Goal: Information Seeking & Learning: Learn about a topic

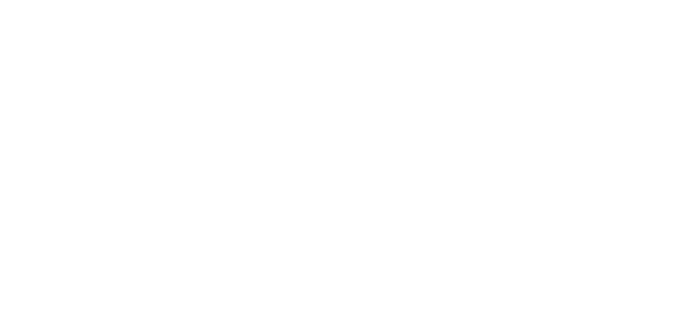
click at [173, 0] on html at bounding box center [344, 0] width 689 height 0
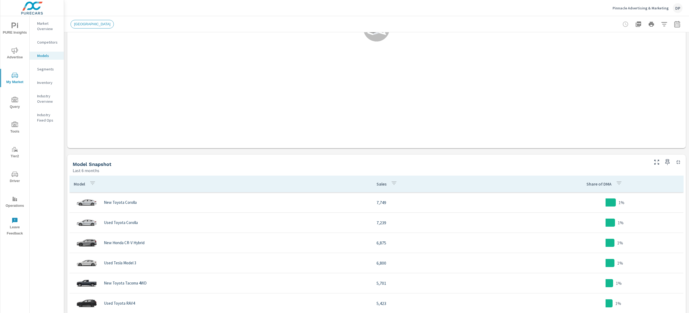
scroll to position [338, 0]
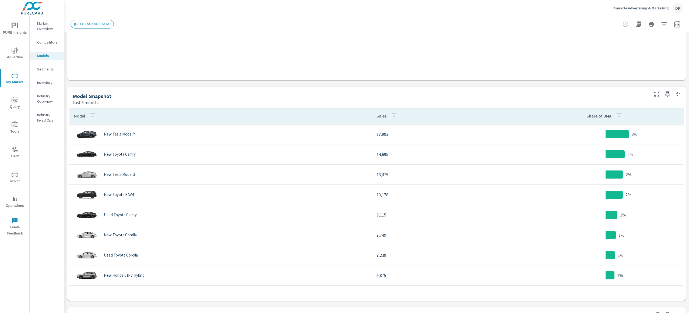
scroll to position [150, 0]
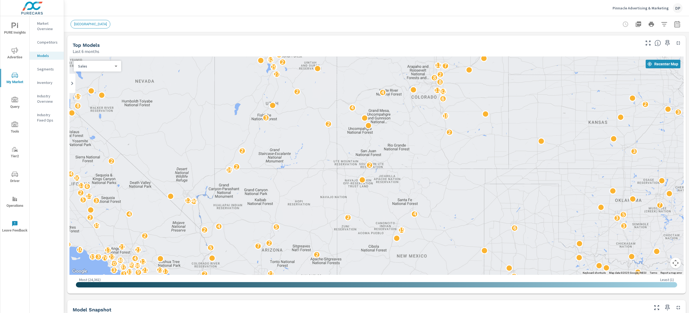
click at [64, 236] on div "PURE Insights Advertise My Market Query Tools Tier2 Driver Operations Leave Fee…" at bounding box center [32, 156] width 64 height 313
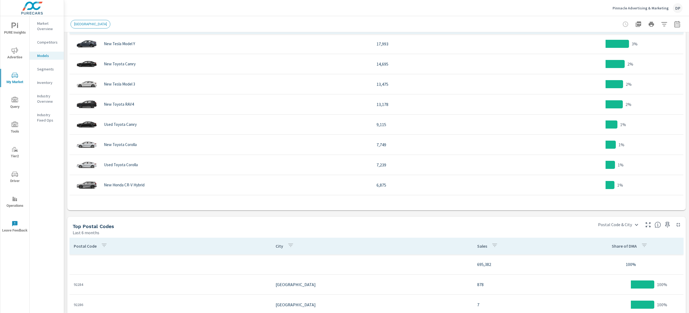
scroll to position [303, 0]
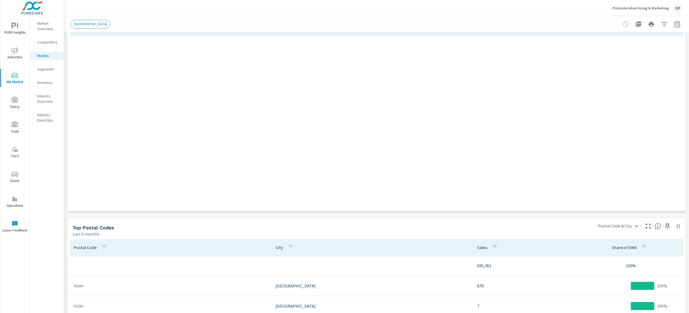
scroll to position [5960, 0]
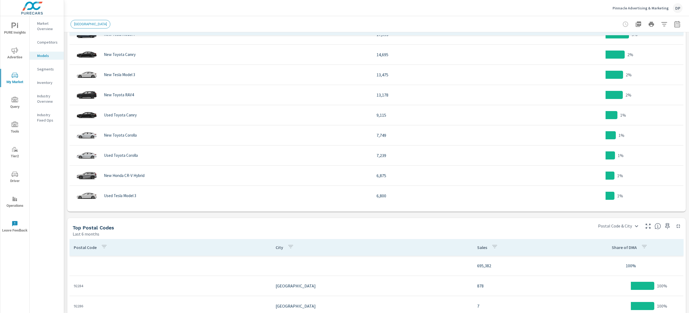
scroll to position [9, 0]
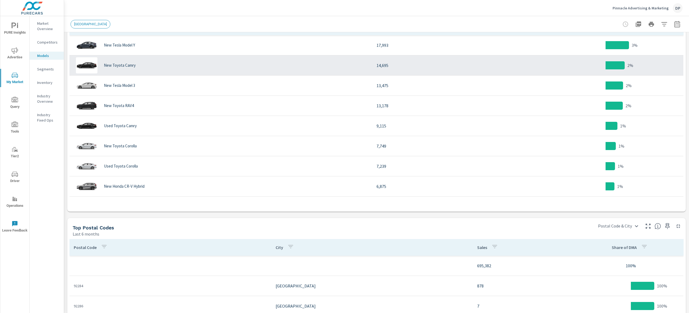
scroll to position [167, 0]
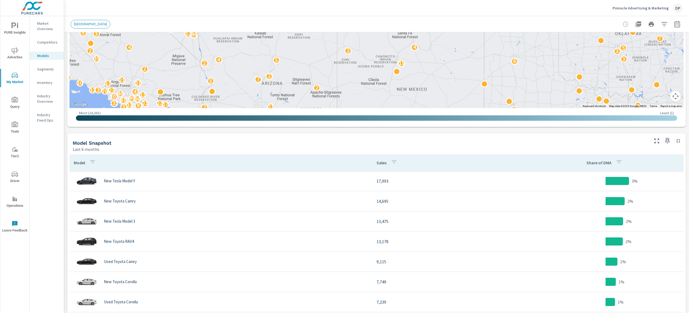
click at [50, 28] on p "Market Overview" at bounding box center [48, 26] width 22 height 11
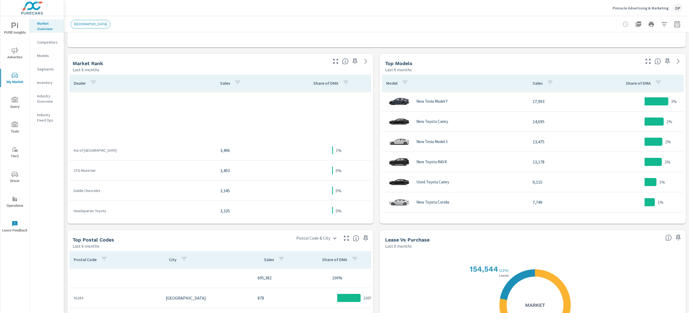
scroll to position [309, 0]
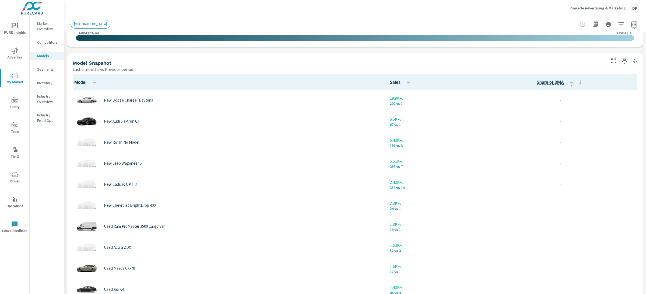
scroll to position [332, 0]
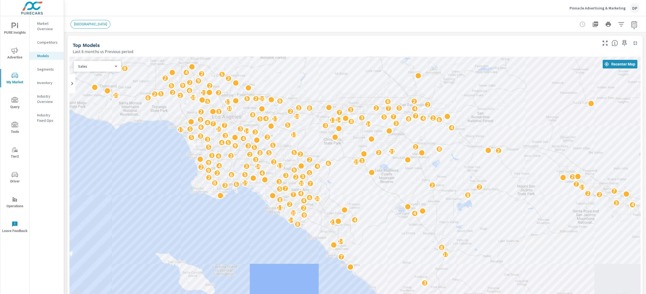
scroll to position [332, 0]
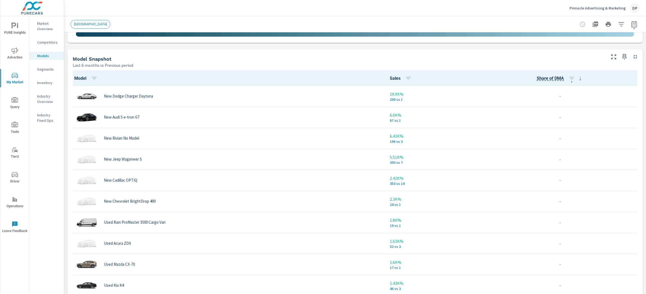
click at [47, 21] on p "Market Overview" at bounding box center [48, 26] width 22 height 11
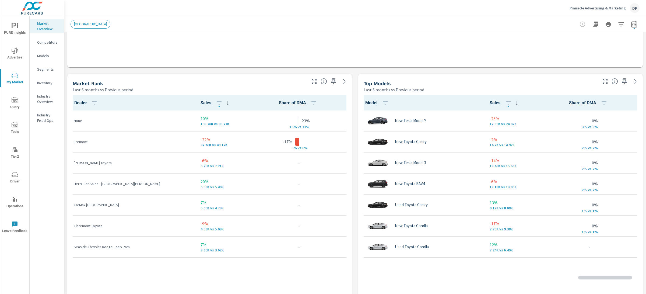
scroll to position [0, 0]
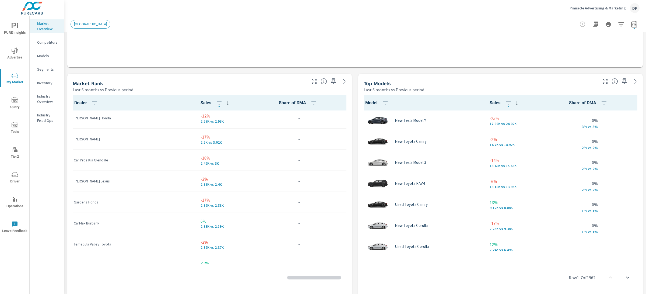
scroll to position [489, 0]
